Goal: Task Accomplishment & Management: Use online tool/utility

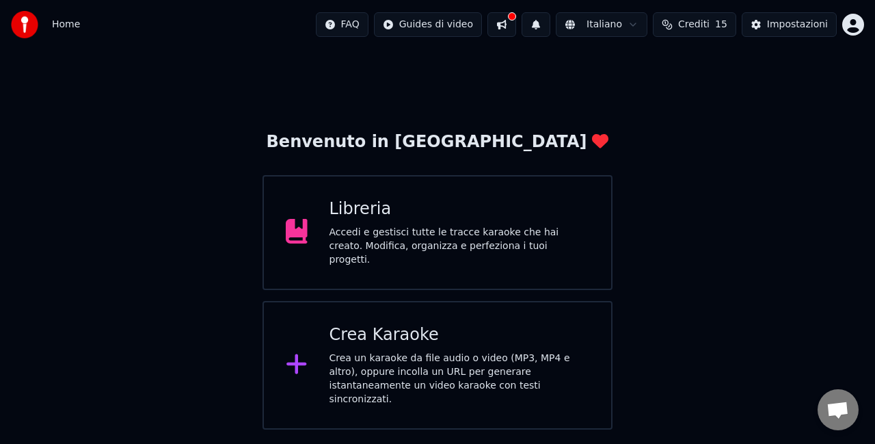
click at [302, 361] on icon at bounding box center [297, 363] width 22 height 25
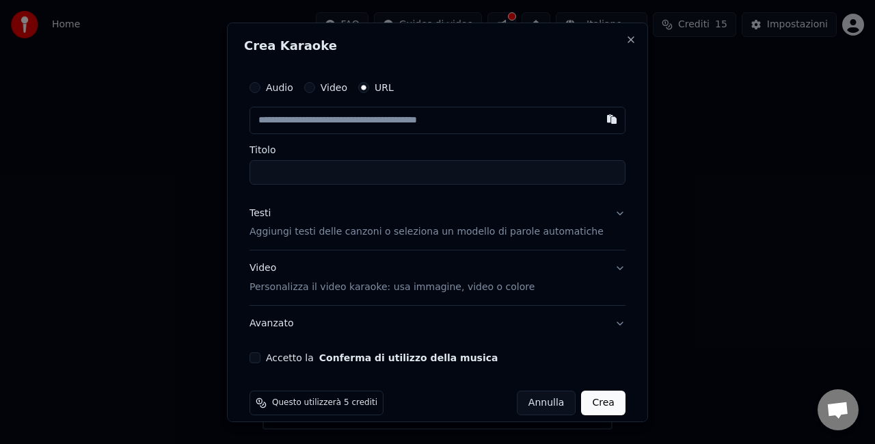
click at [304, 123] on input "text" at bounding box center [438, 119] width 376 height 27
click at [319, 122] on input "text" at bounding box center [438, 119] width 376 height 27
click at [598, 120] on button "button" at bounding box center [611, 118] width 27 height 25
type input "**********"
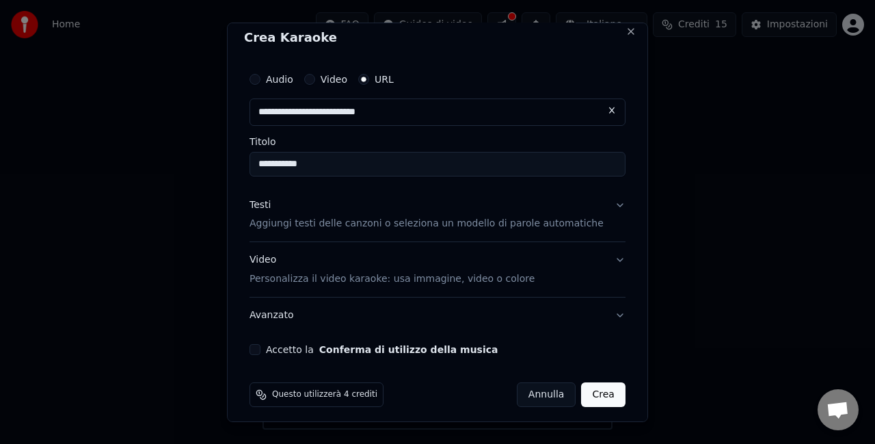
scroll to position [16, 0]
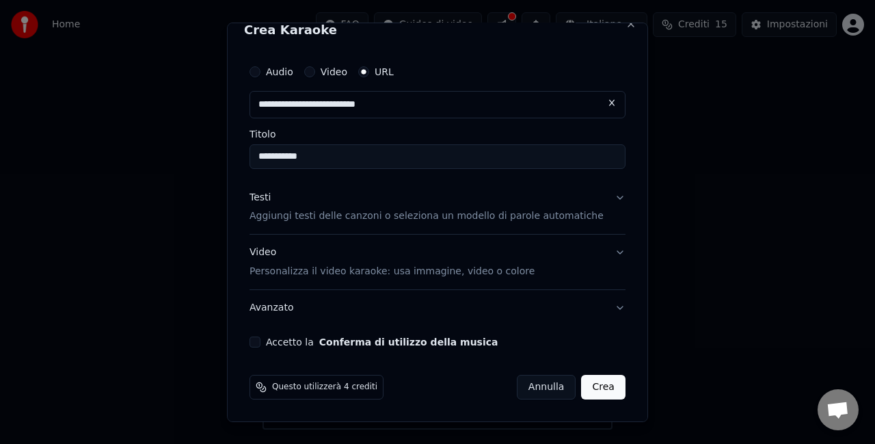
click at [598, 196] on button "Testi Aggiungi testi delle canzoni o seleziona un modello di parole automatiche" at bounding box center [438, 206] width 376 height 55
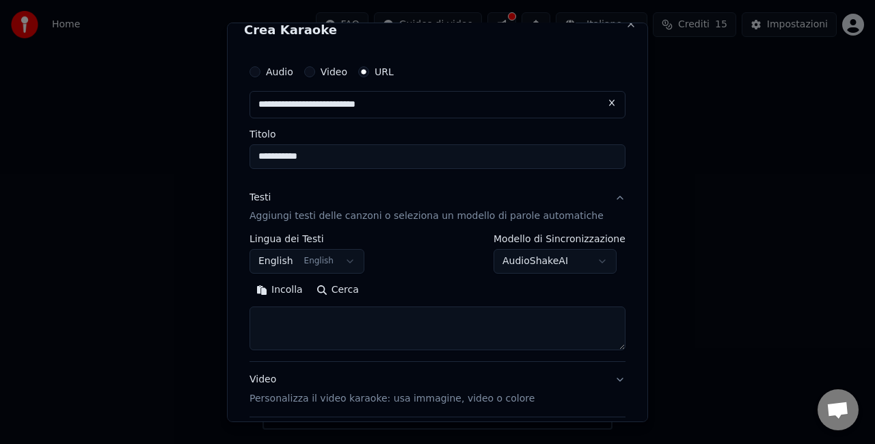
click at [352, 260] on button "English English" at bounding box center [307, 261] width 115 height 25
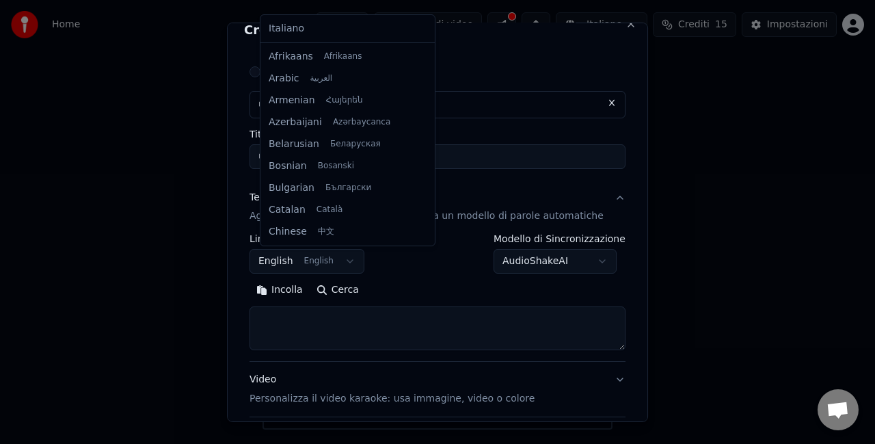
scroll to position [109, 0]
select select "**"
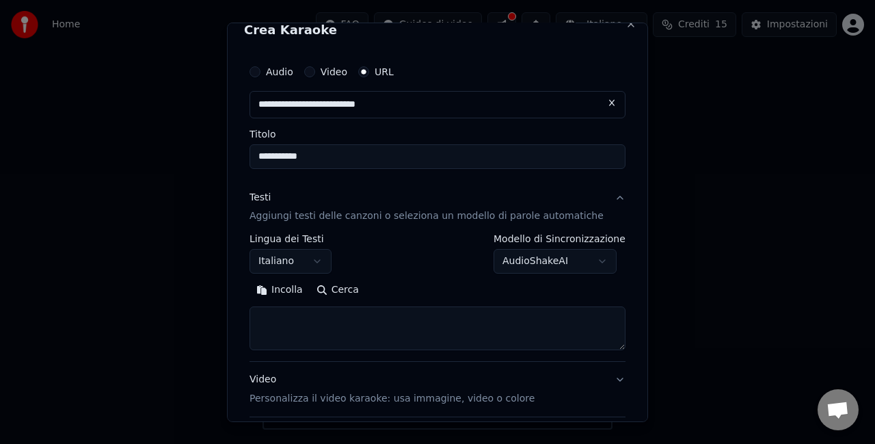
click at [290, 291] on button "Incolla" at bounding box center [280, 290] width 60 height 22
type textarea "**********"
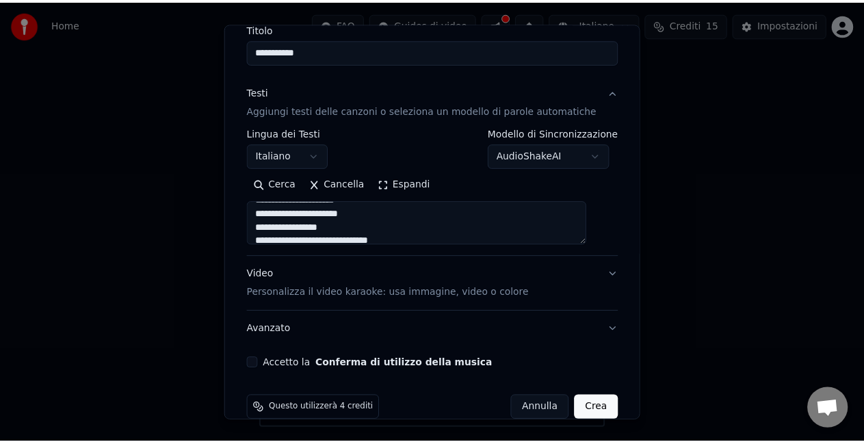
scroll to position [143, 0]
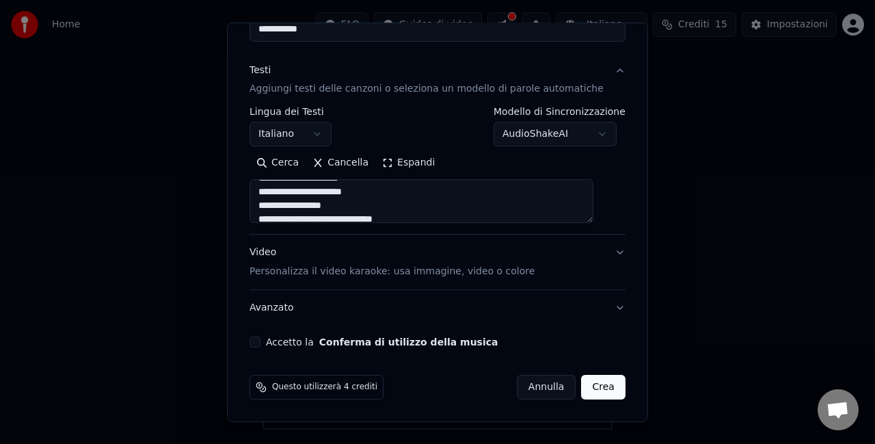
click at [261, 341] on button "Accetto la Conferma di utilizzo della musica" at bounding box center [255, 341] width 11 height 11
click at [585, 387] on button "Crea" at bounding box center [604, 387] width 44 height 25
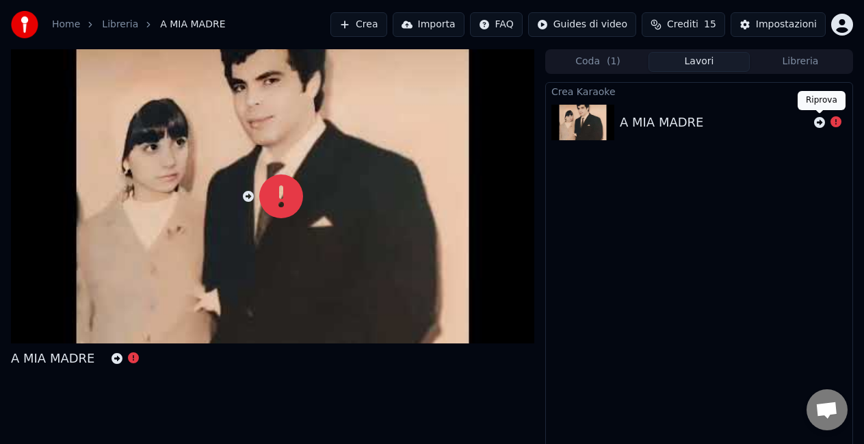
click at [815, 120] on icon at bounding box center [819, 122] width 11 height 11
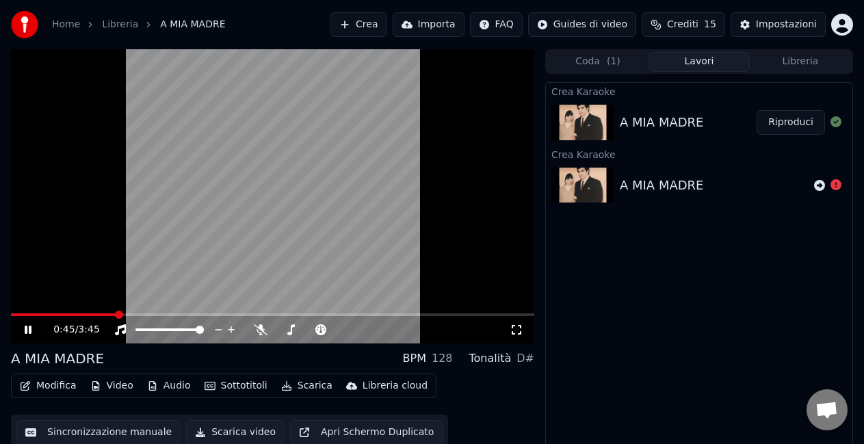
scroll to position [16, 0]
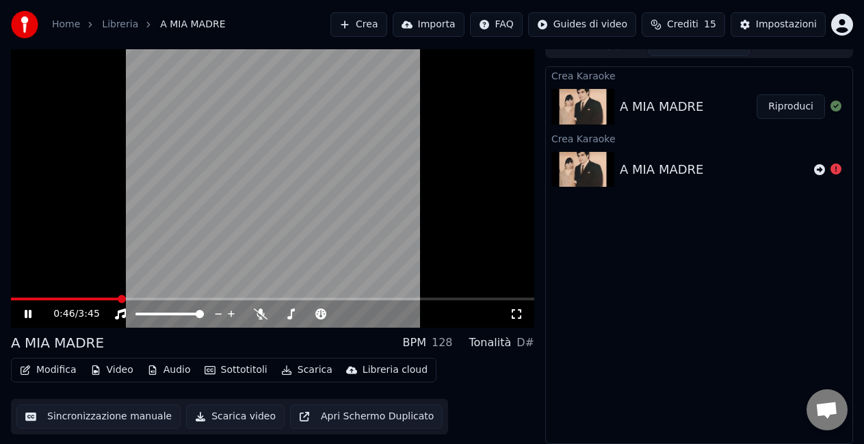
click at [220, 416] on button "Scarica video" at bounding box center [235, 416] width 98 height 25
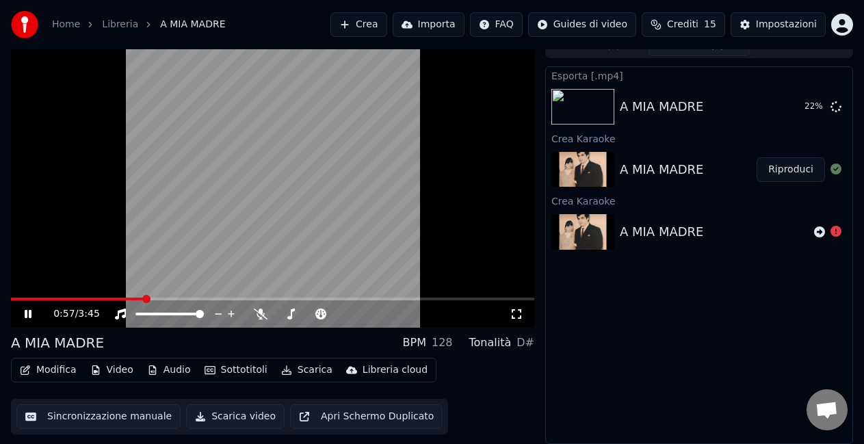
click at [297, 373] on button "Scarica" at bounding box center [307, 369] width 62 height 19
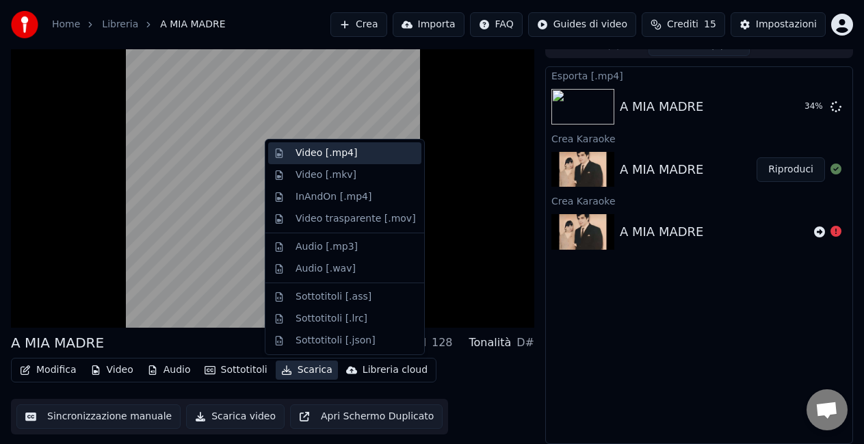
click at [317, 153] on div "Video [.mp4]" at bounding box center [326, 153] width 62 height 14
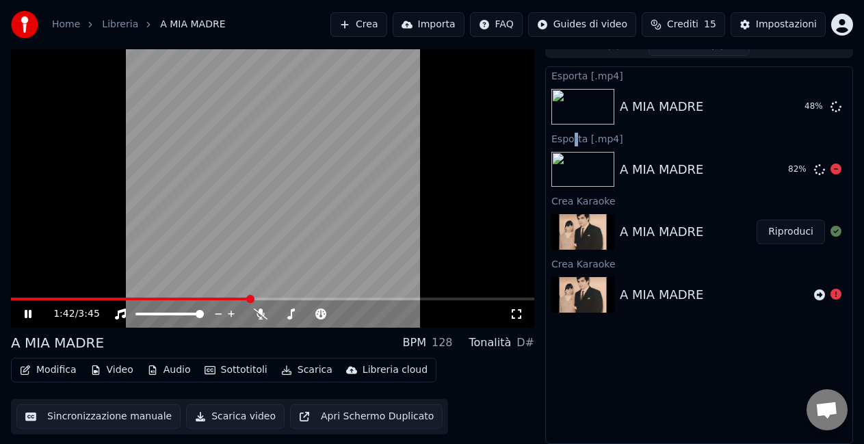
click at [574, 135] on div "Esporta [.mp4]" at bounding box center [699, 138] width 306 height 16
click at [572, 146] on div "A MIA MADRE 84 %" at bounding box center [699, 169] width 306 height 47
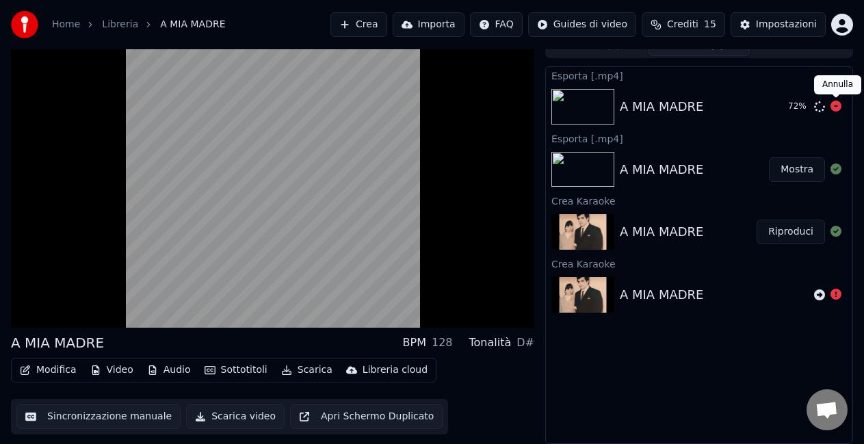
click at [834, 106] on icon at bounding box center [835, 106] width 11 height 11
click at [794, 170] on button "Mostra" at bounding box center [797, 169] width 56 height 25
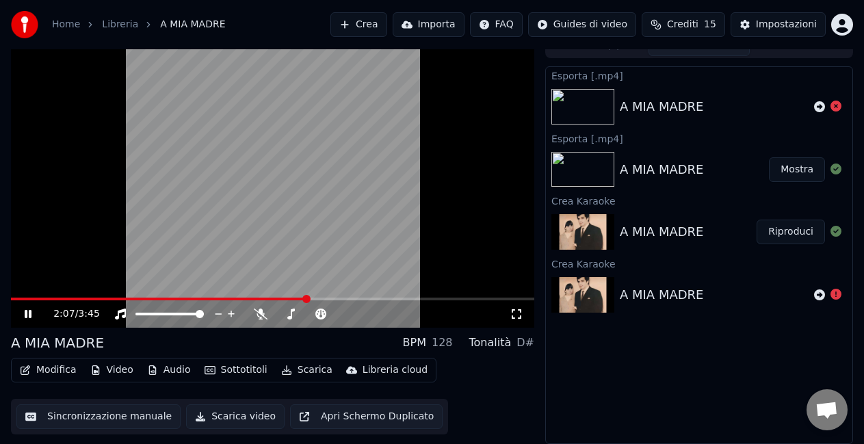
click at [278, 21] on div "Home Libreria A MIA MADRE Crea Importa FAQ Guides di video Crediti 15 Impostazi…" at bounding box center [432, 24] width 864 height 49
